Goal: Transaction & Acquisition: Purchase product/service

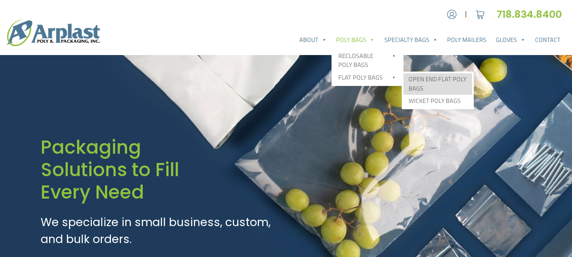
click at [421, 78] on link "Open End Flat Poly Bags" at bounding box center [437, 84] width 69 height 22
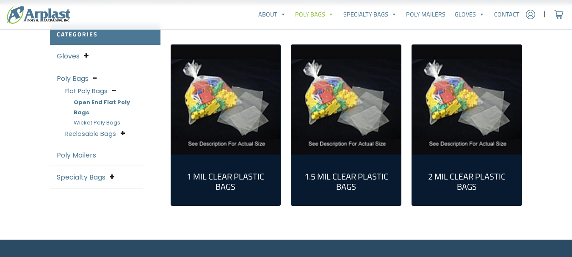
scroll to position [220, 0]
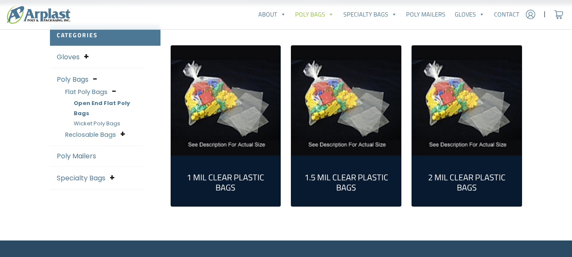
click at [443, 143] on img "Visit product category 2 Mil Clear Plastic Bags" at bounding box center [467, 101] width 110 height 110
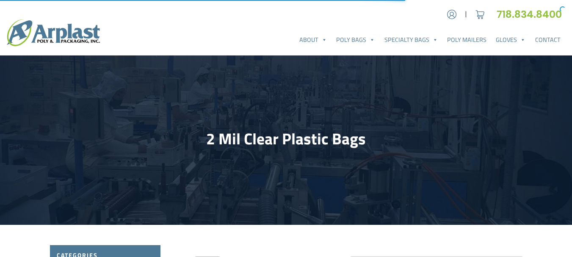
select select "25"
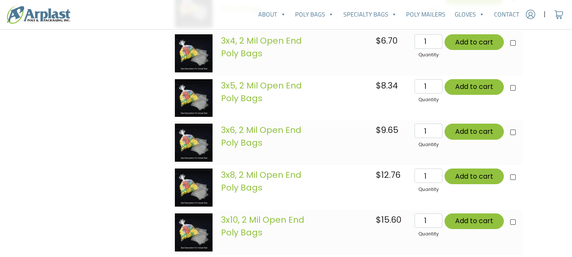
scroll to position [762, 0]
